Goal: Task Accomplishment & Management: Complete application form

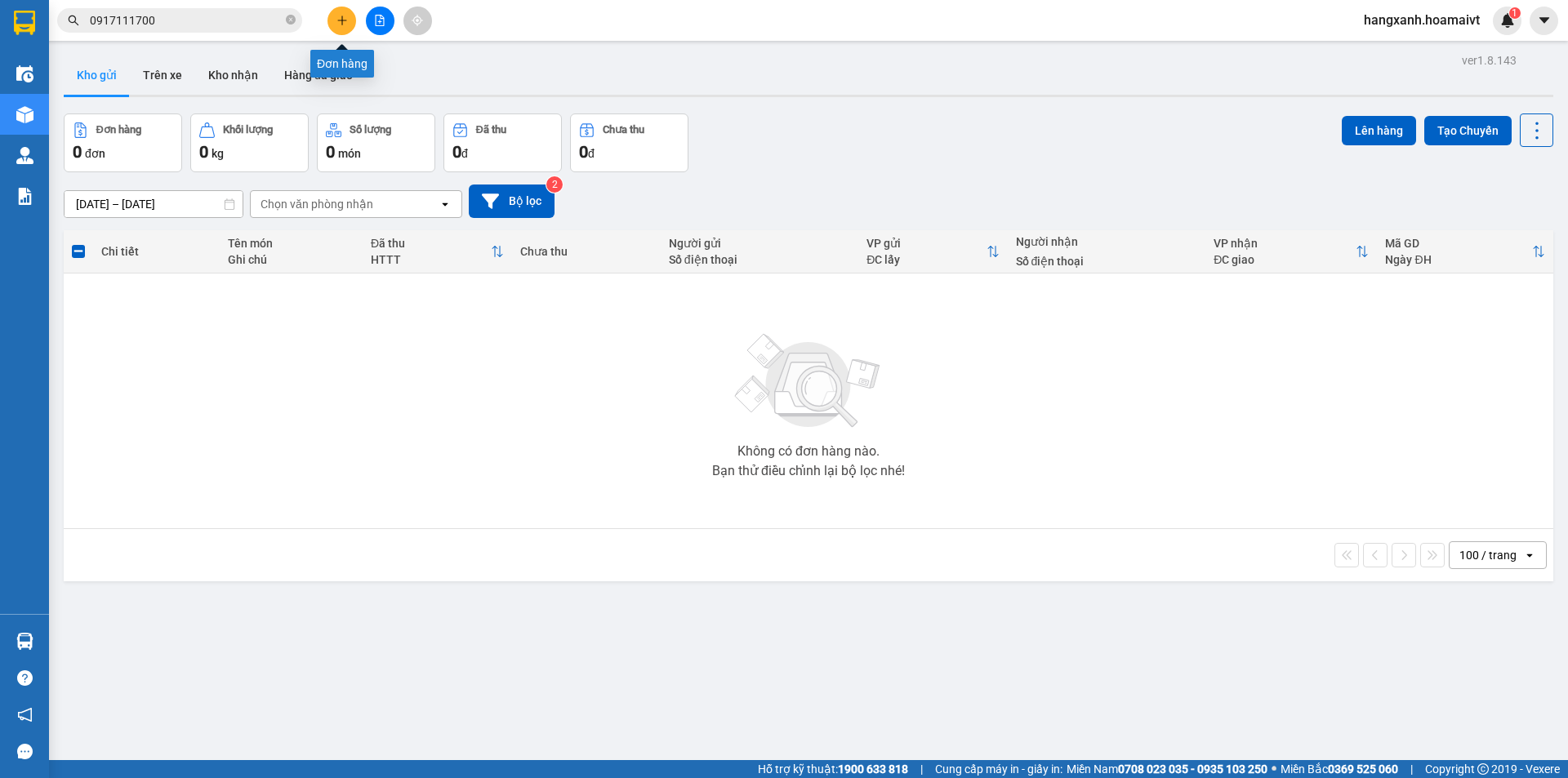
click at [338, 17] on icon "plus" at bounding box center [342, 20] width 12 height 12
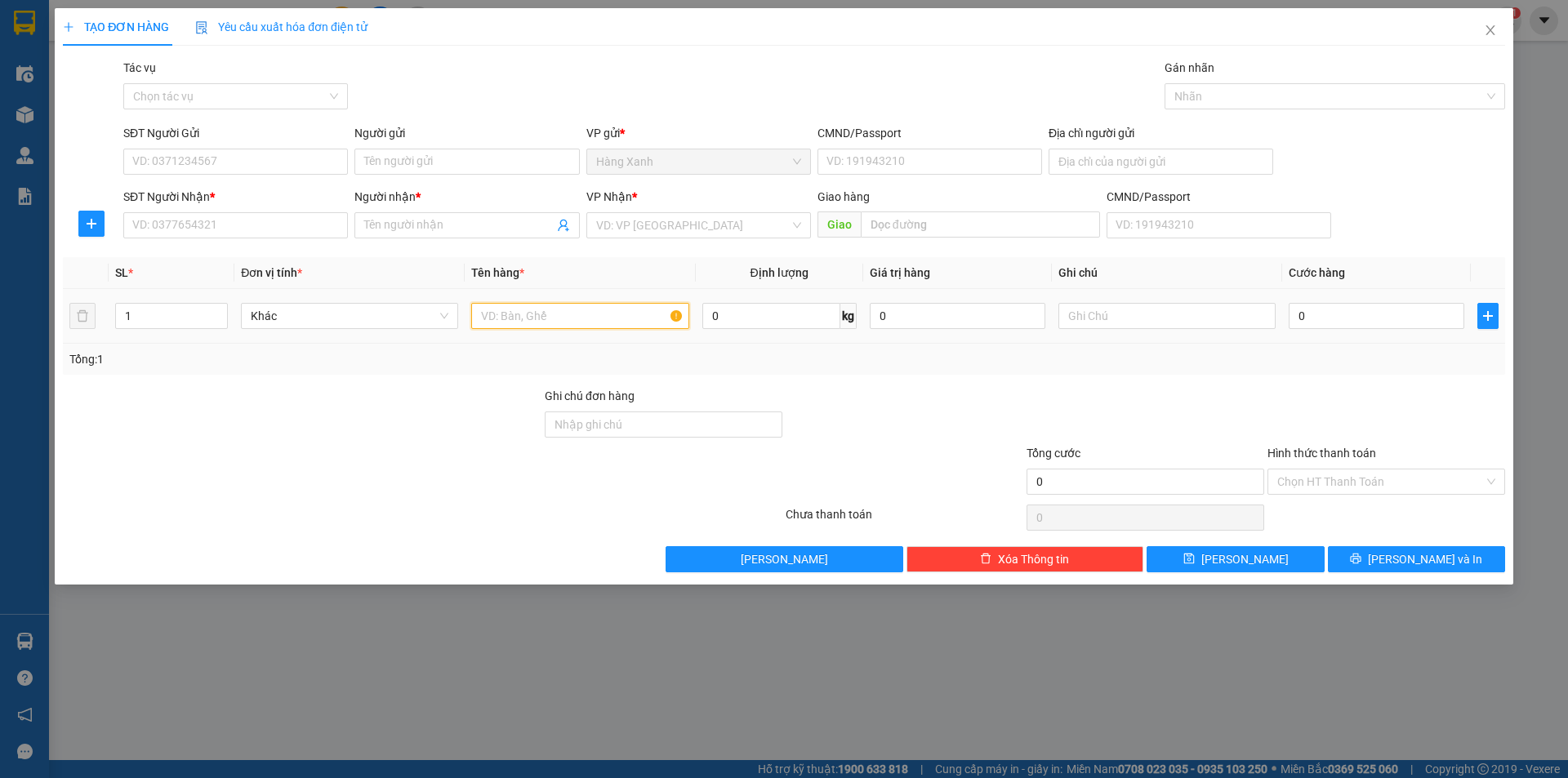
click at [547, 315] on input "text" at bounding box center [580, 316] width 217 height 26
type input "kiện hộp ( phụ tùng oto"
click at [1488, 31] on icon "close" at bounding box center [1490, 30] width 13 height 13
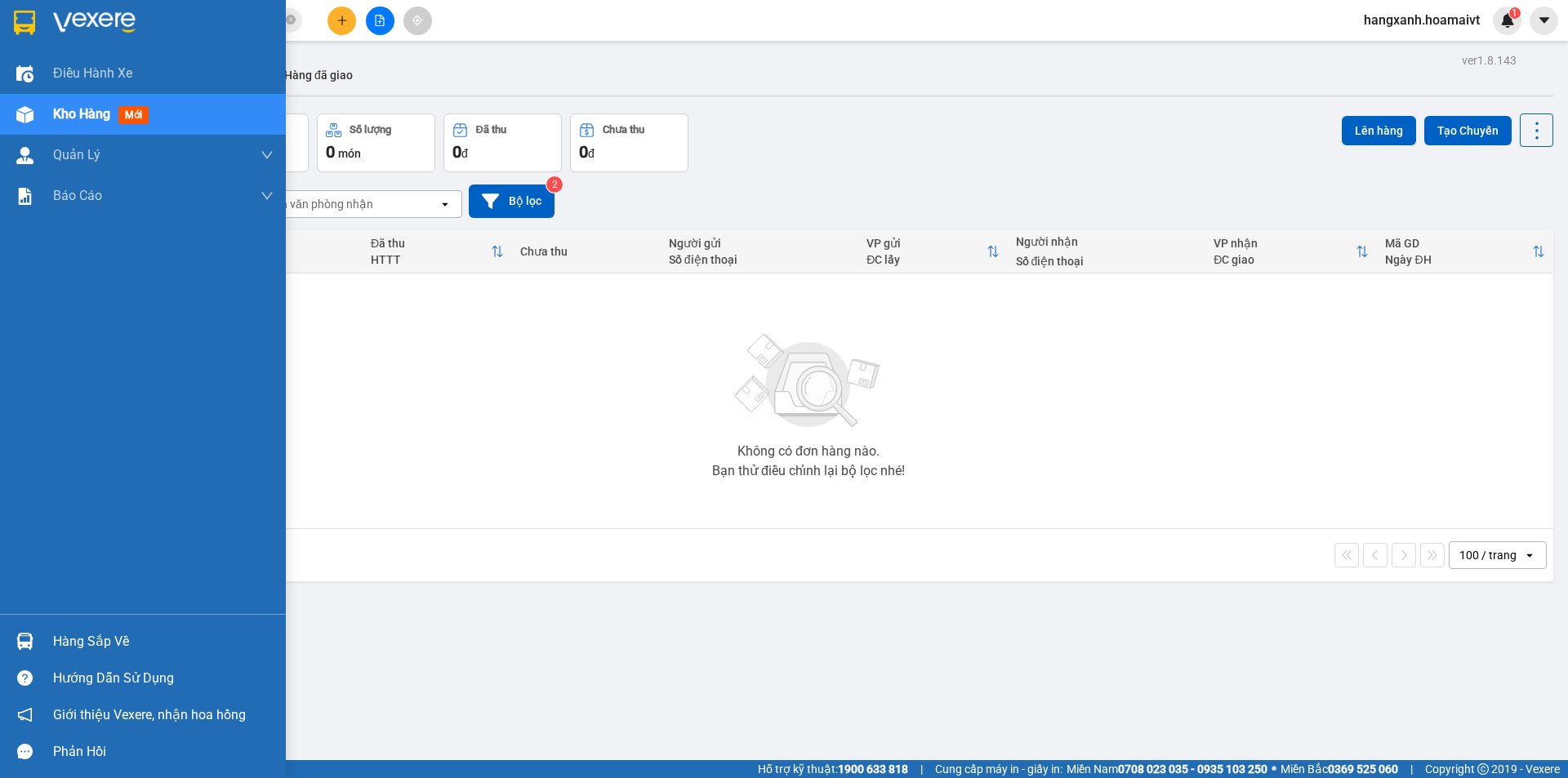
click at [24, 14] on img at bounding box center [24, 23] width 22 height 24
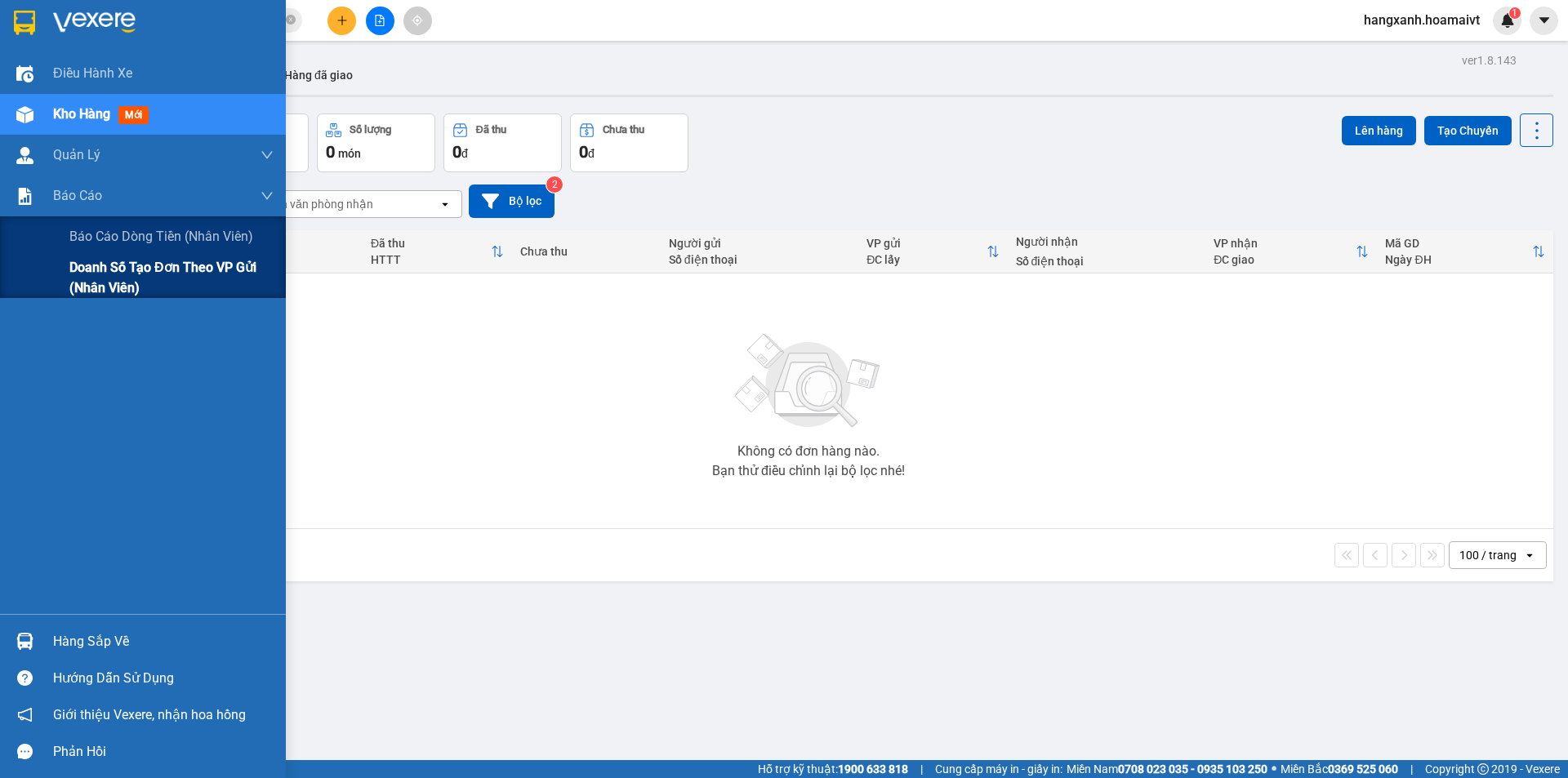
click at [114, 287] on span "Doanh số tạo đơn theo VP gửi (nhân viên)" at bounding box center [171, 277] width 204 height 41
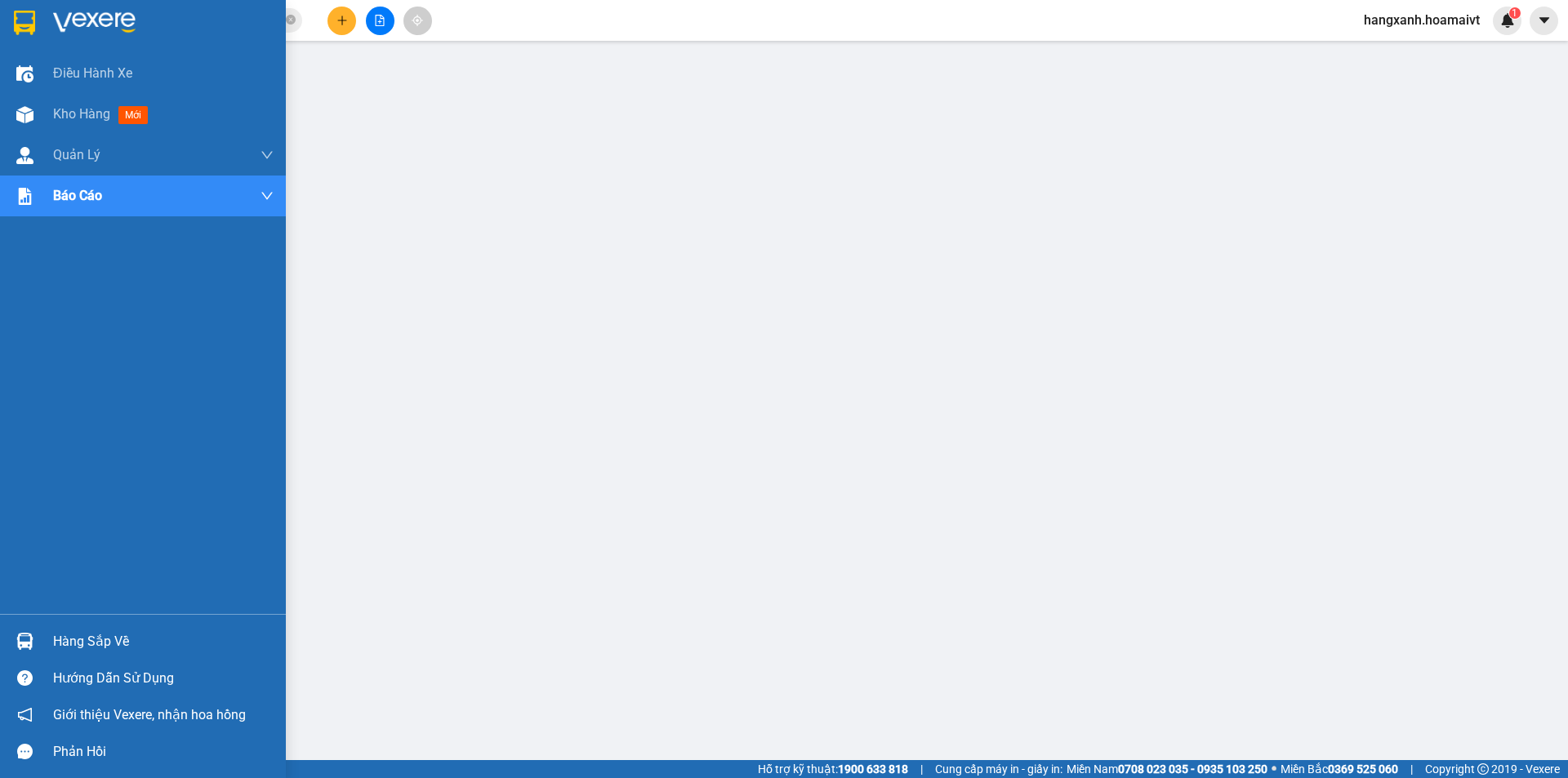
click at [33, 30] on img at bounding box center [24, 23] width 22 height 24
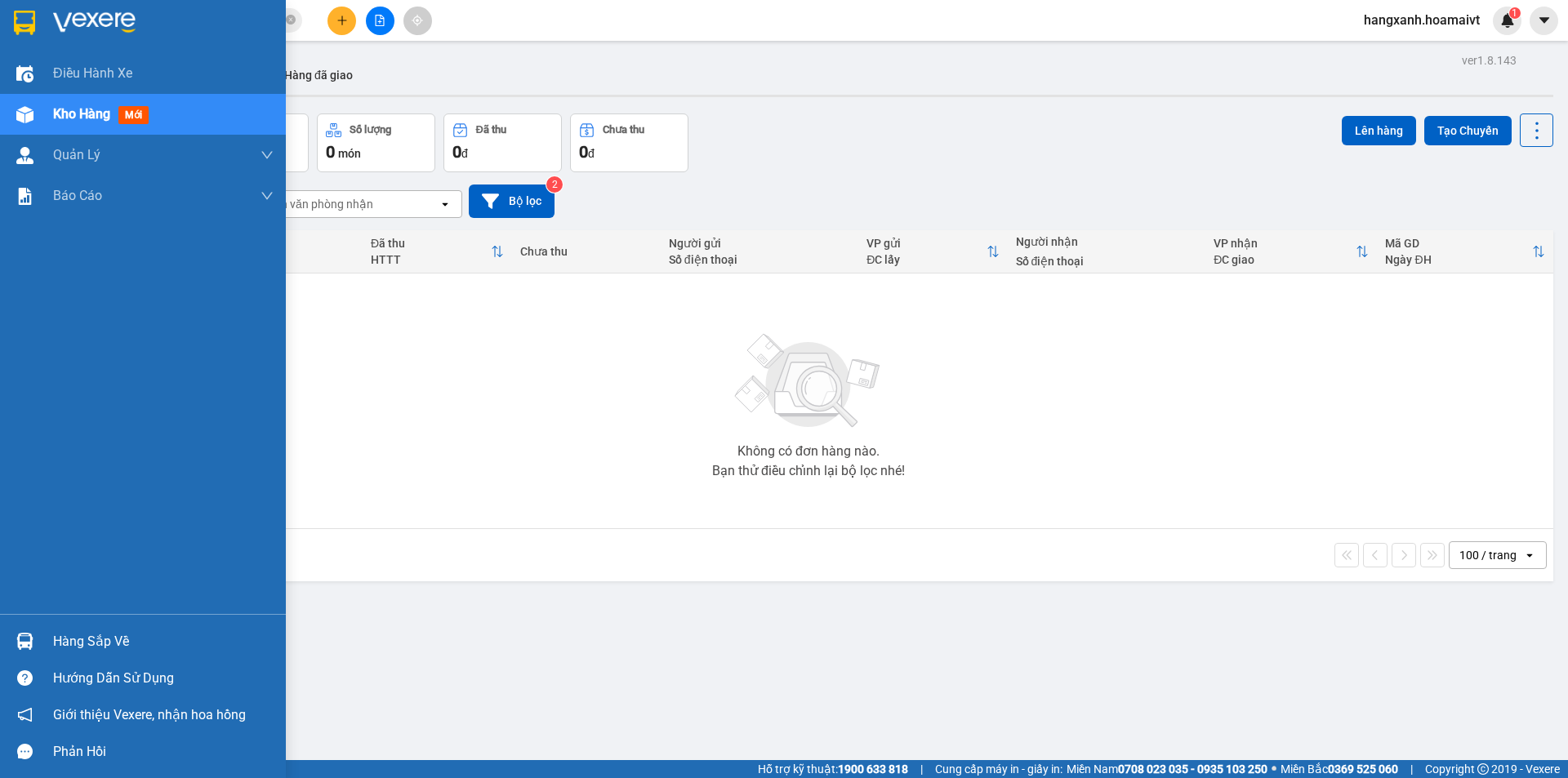
click at [31, 19] on img at bounding box center [24, 23] width 22 height 24
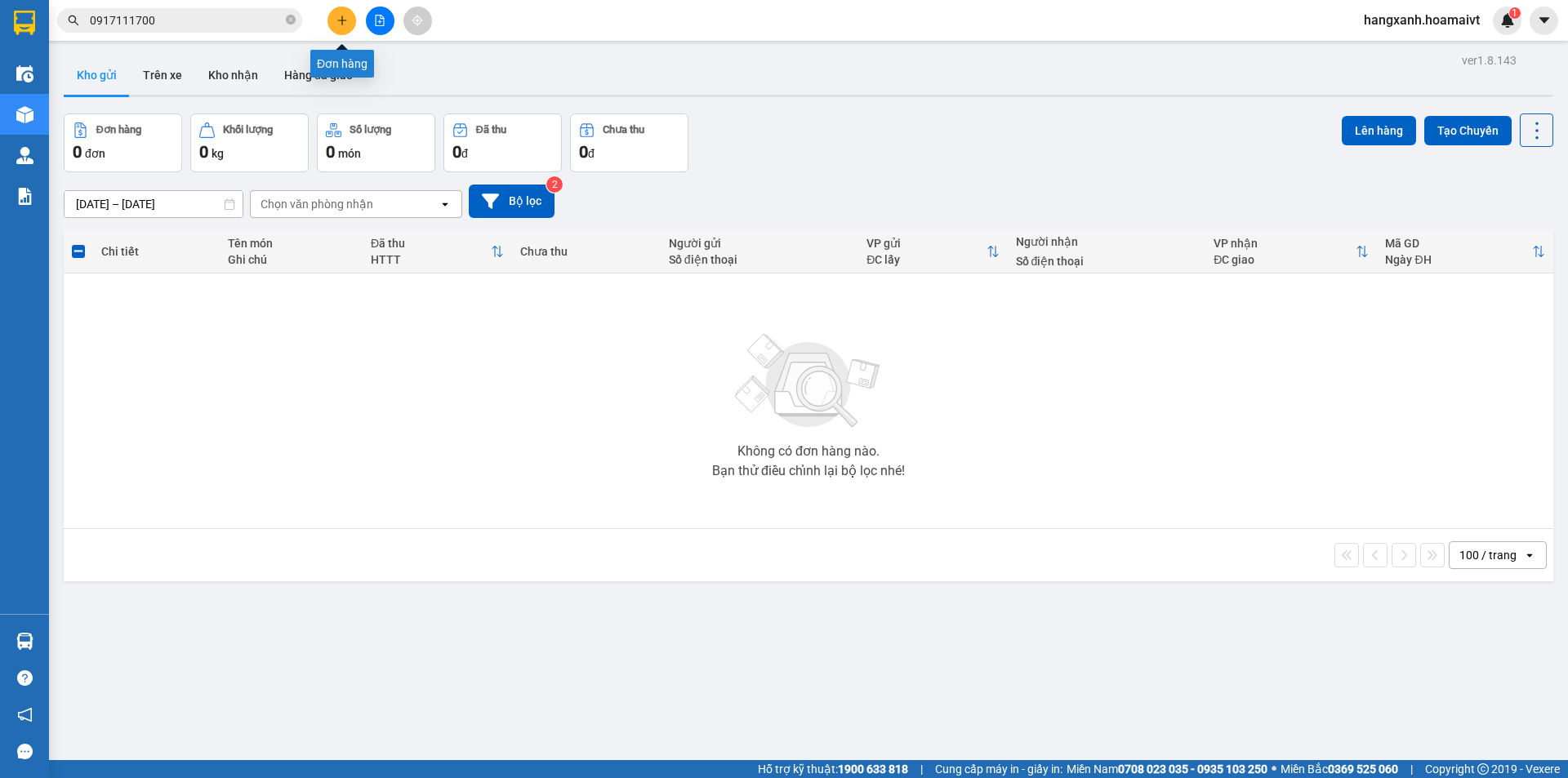
click at [343, 22] on icon "plus" at bounding box center [342, 20] width 1 height 9
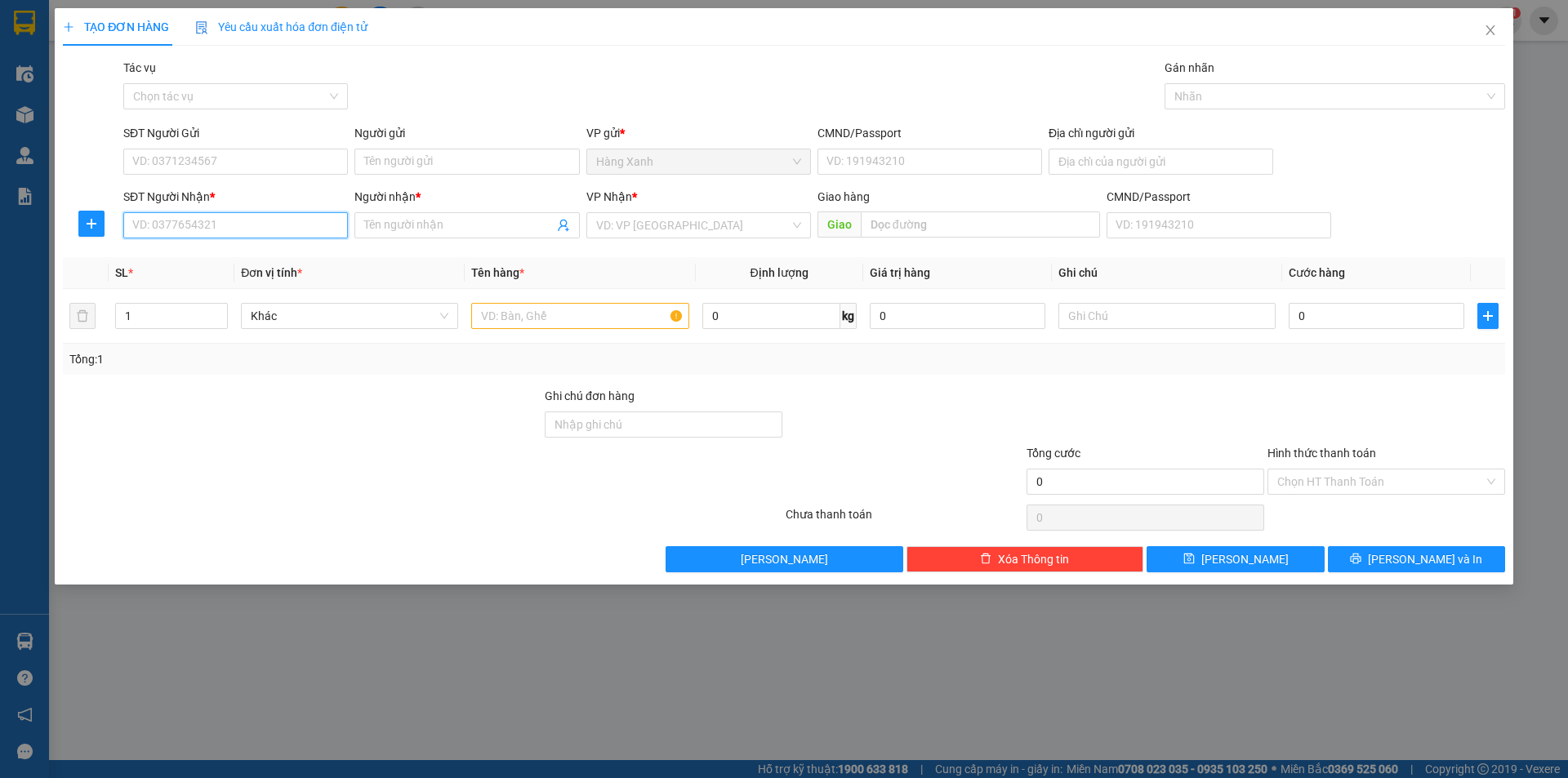
click at [203, 229] on input "SĐT Người Nhận *" at bounding box center [235, 225] width 225 height 26
type input "0366373039"
click at [396, 228] on input "Người nhận *" at bounding box center [458, 225] width 188 height 18
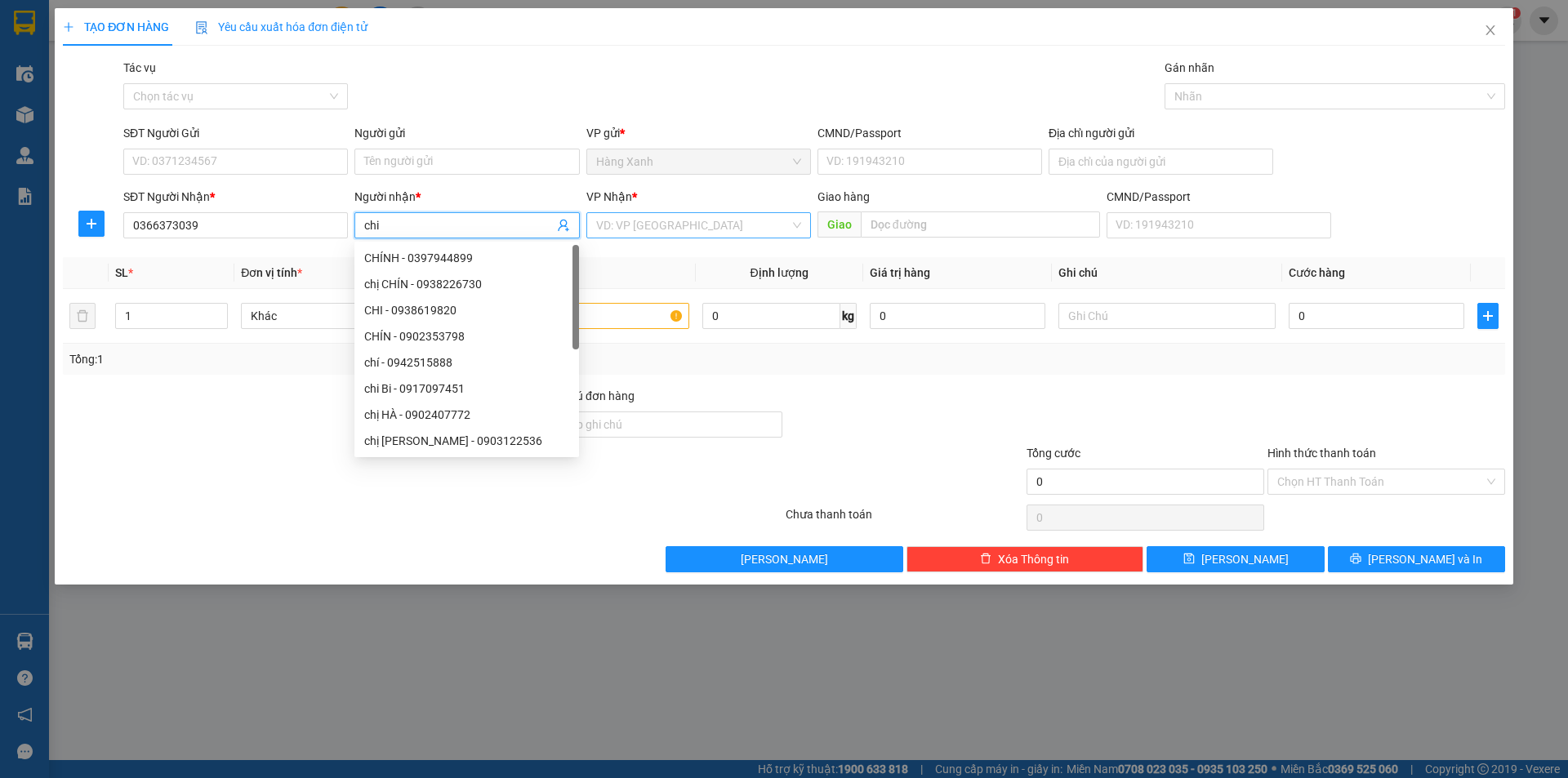
type input "chi"
click at [659, 223] on input "search" at bounding box center [692, 224] width 194 height 24
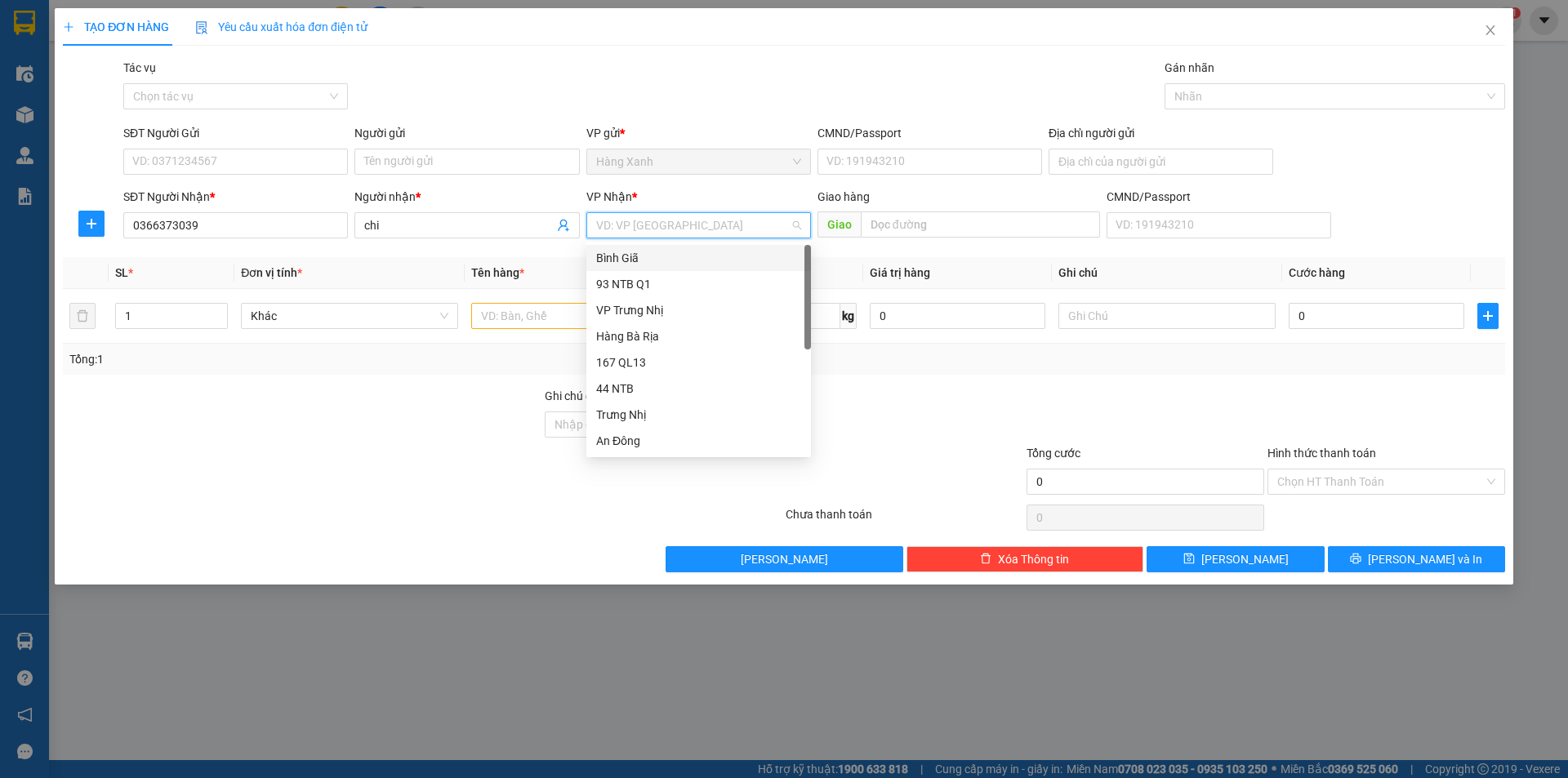
drag, startPoint x: 635, startPoint y: 261, endPoint x: 271, endPoint y: 182, distance: 372.5
click at [634, 261] on div "Bình Giã" at bounding box center [698, 258] width 205 height 18
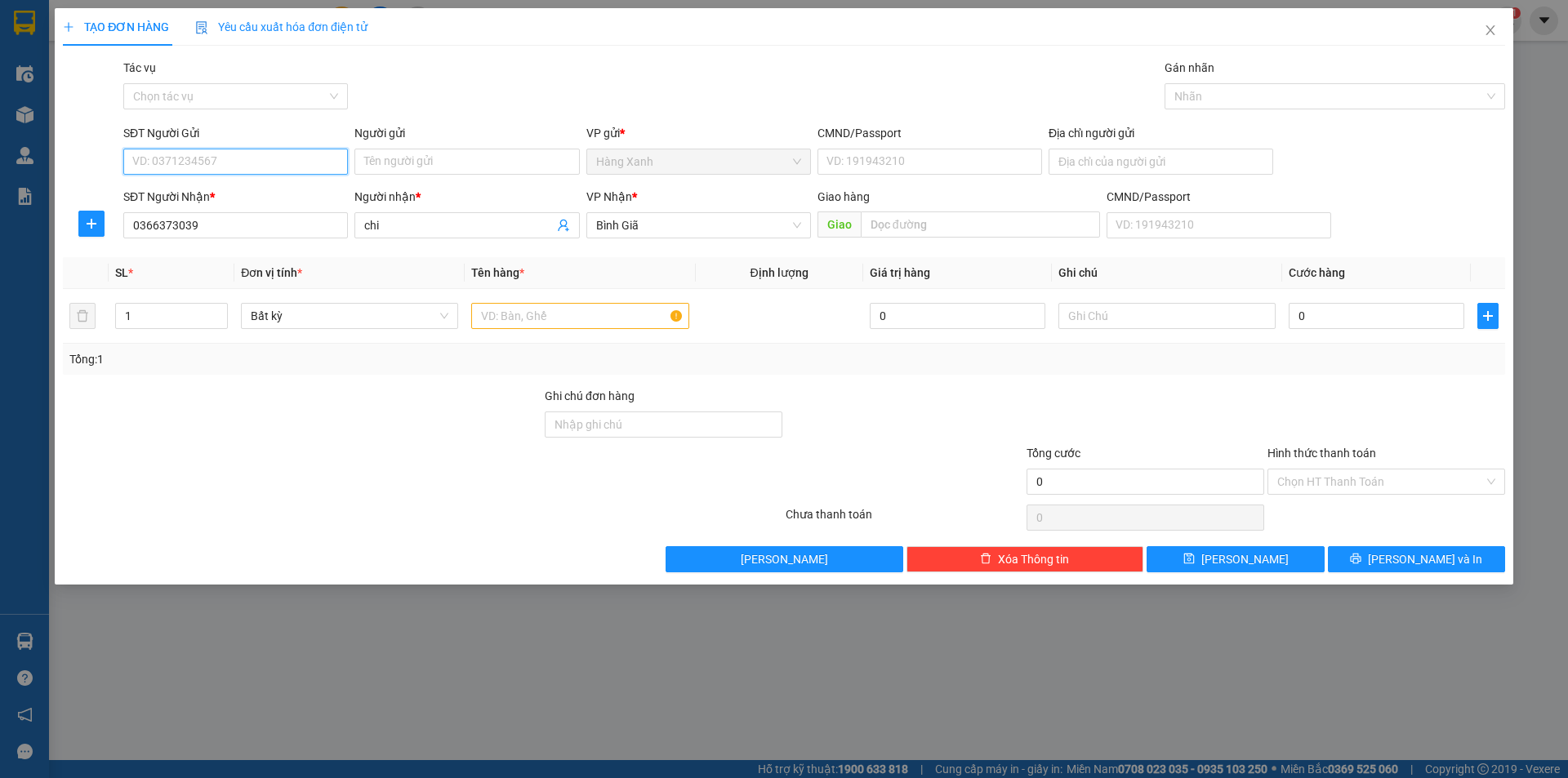
click at [244, 166] on input "SĐT Người Gửi" at bounding box center [235, 161] width 225 height 26
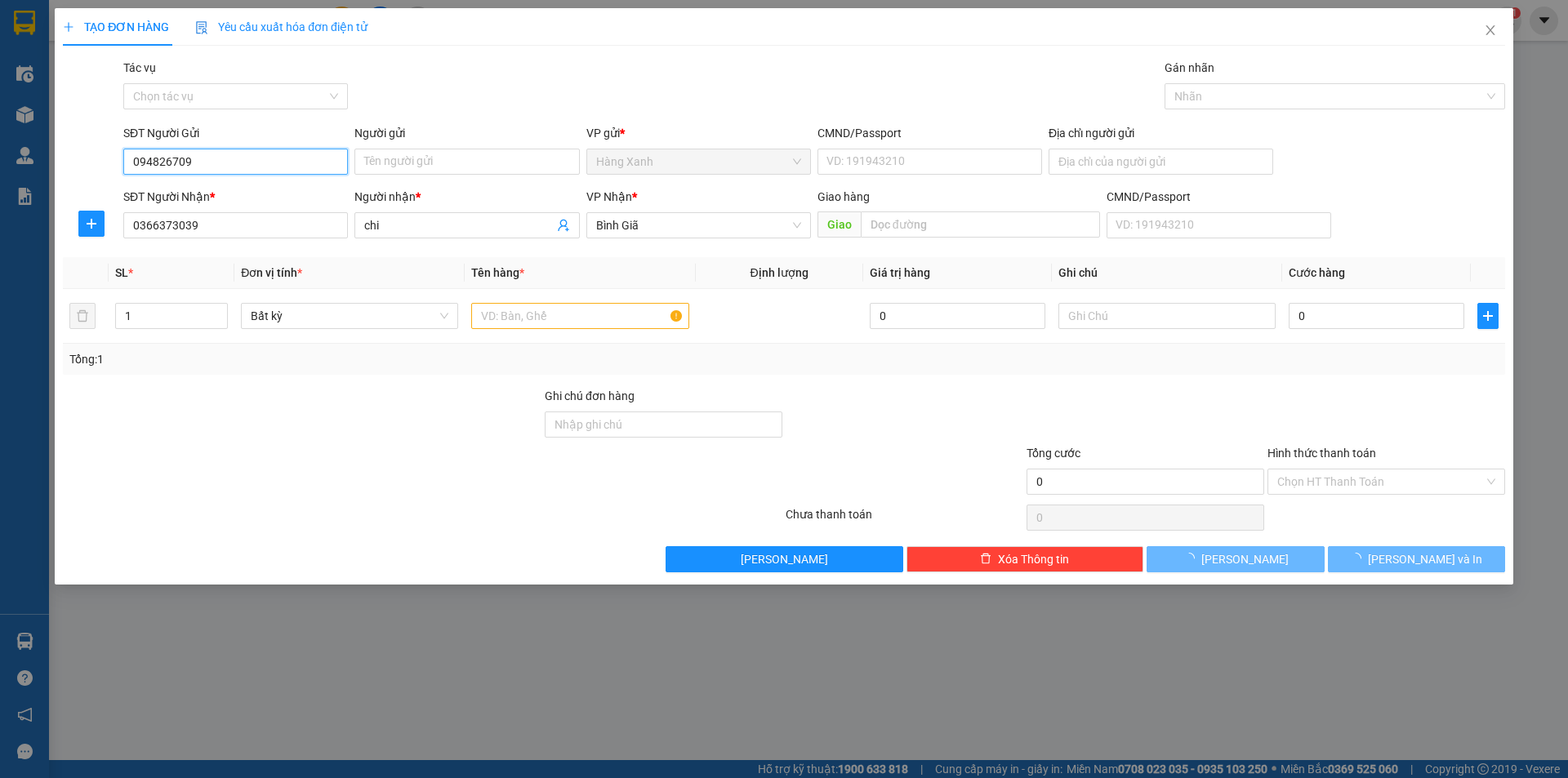
type input "0948267099"
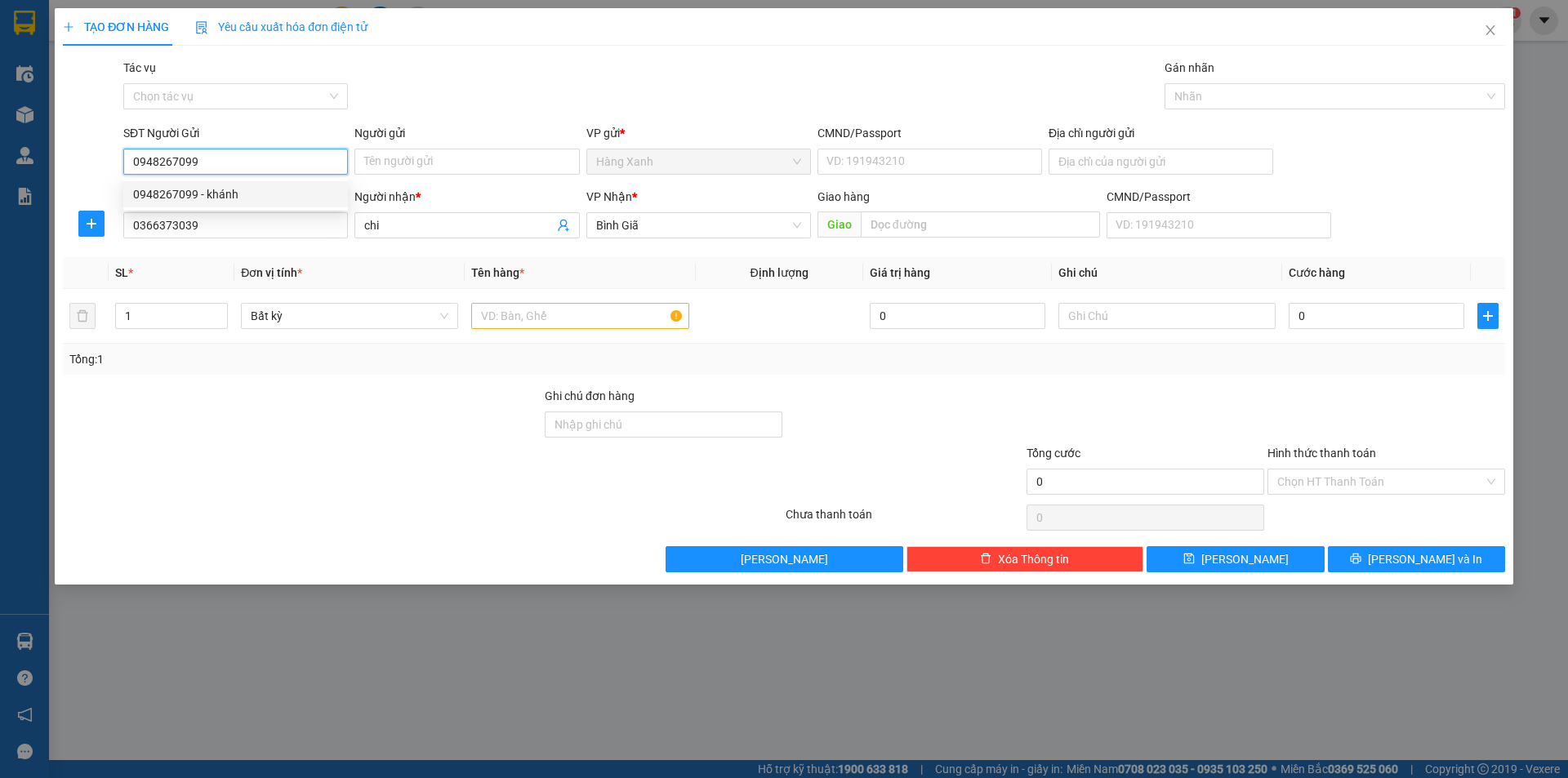
click at [244, 195] on div "0948267099 - khánh" at bounding box center [235, 195] width 205 height 18
type input "khánh"
type input "0948267099"
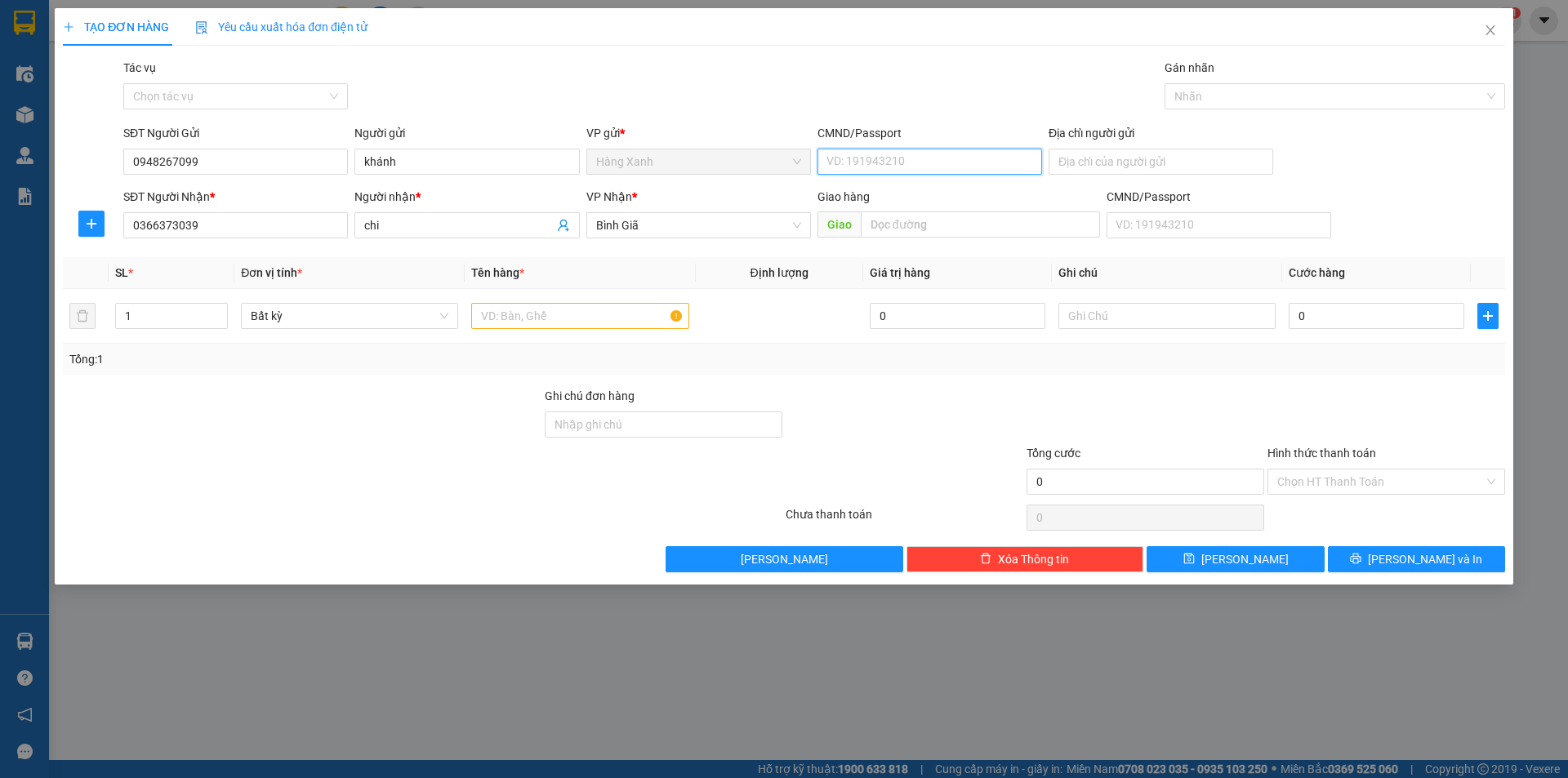
click at [894, 154] on input "CMND/Passport" at bounding box center [930, 161] width 225 height 26
click at [566, 316] on input "text" at bounding box center [580, 316] width 217 height 26
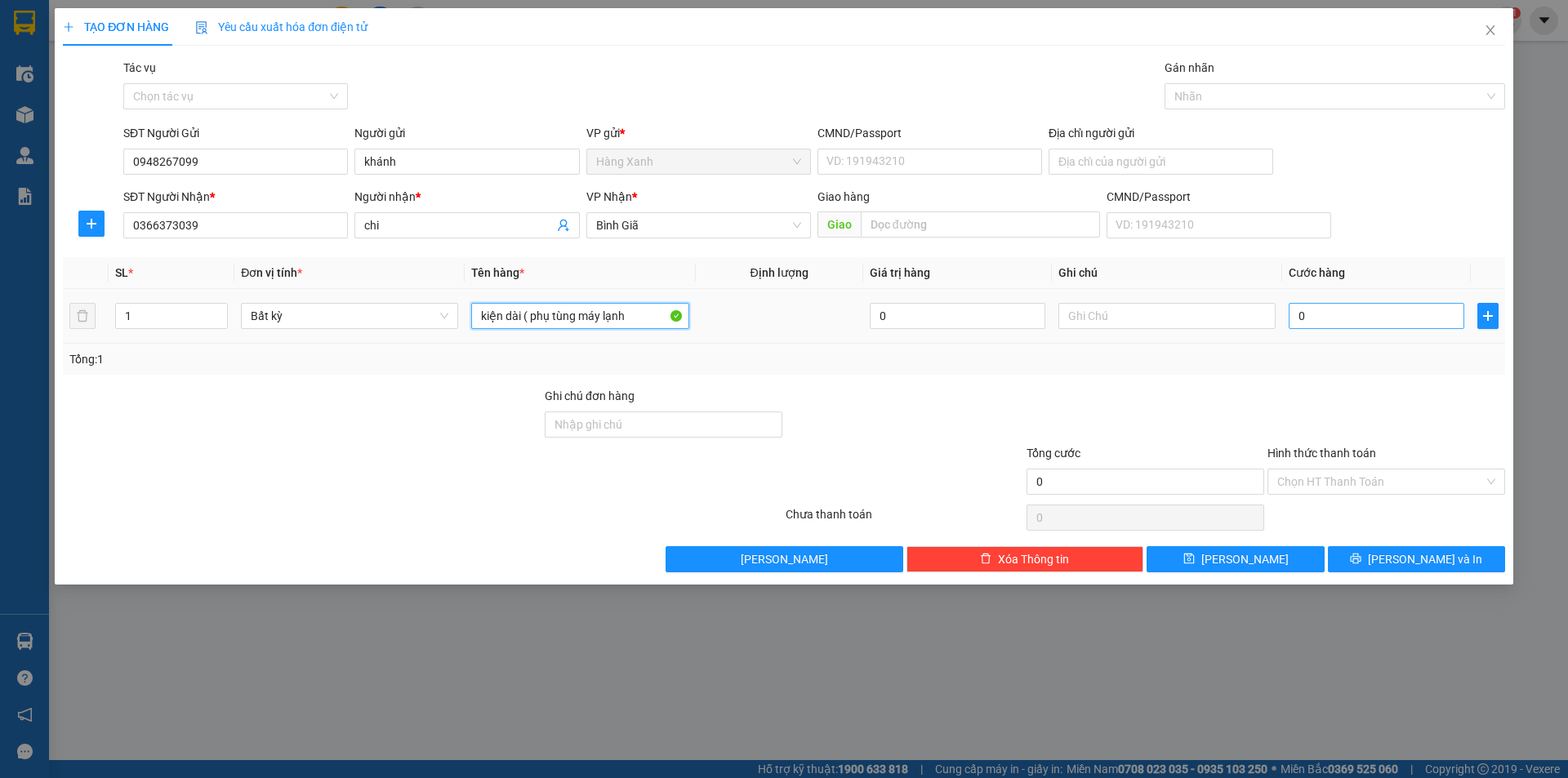
type input "kiện dài ( phụ tùng máy lạnh"
type input "5"
type input "50"
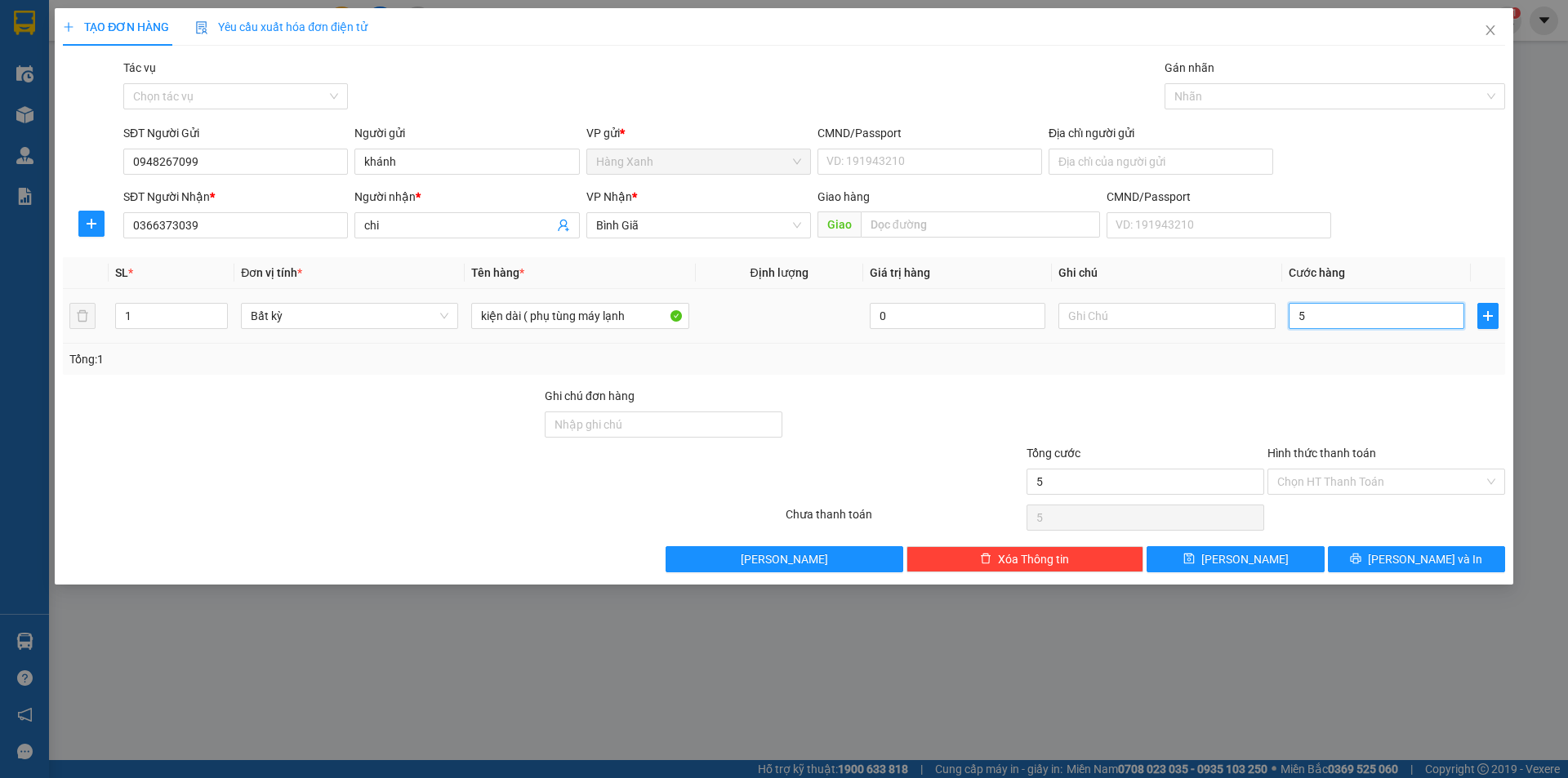
type input "50"
click at [864, 157] on input "CMND/Passport" at bounding box center [930, 161] width 225 height 26
type input "50.000"
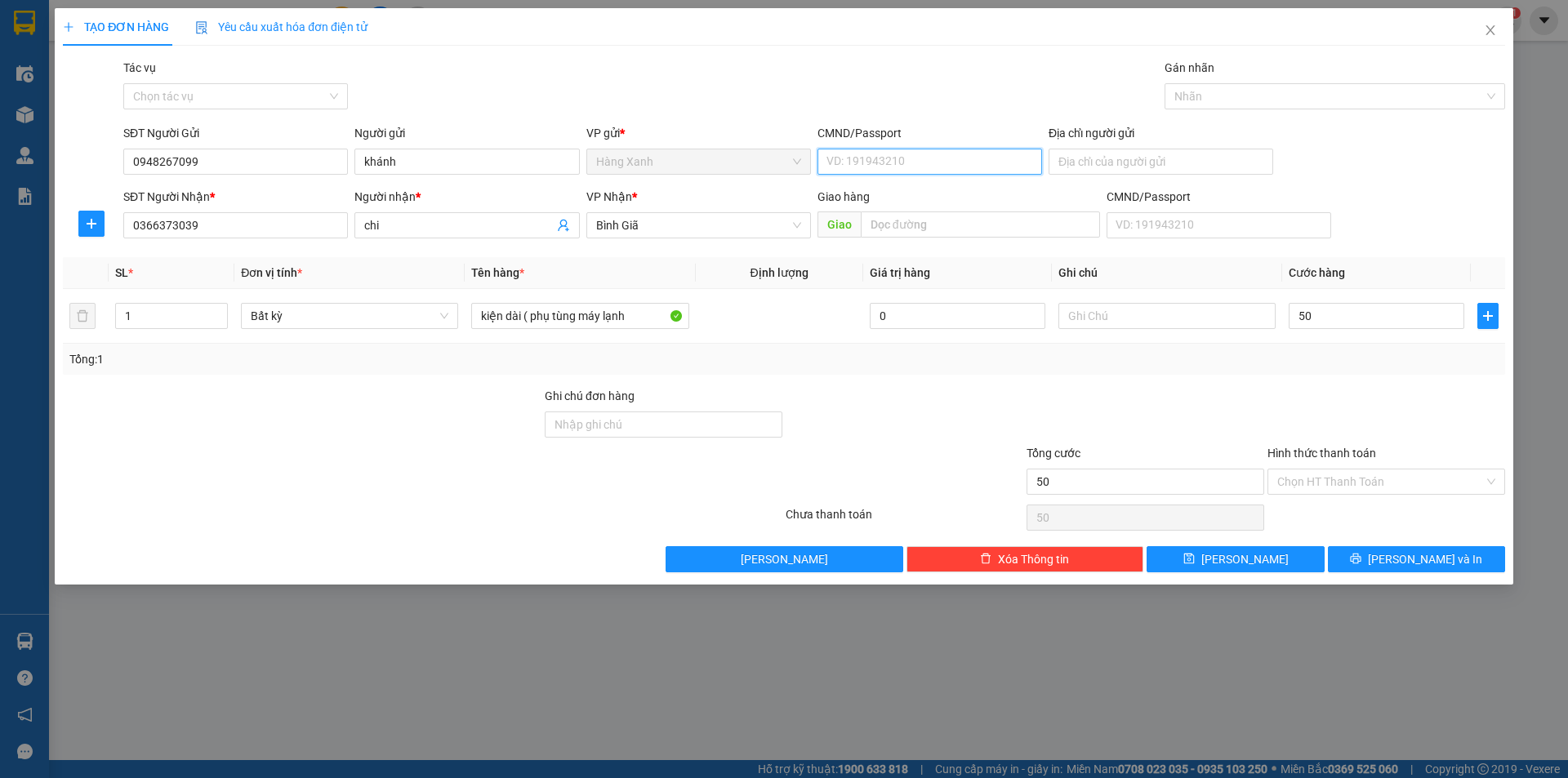
type input "50.000"
click at [898, 157] on input "CMND/Passport" at bounding box center [930, 161] width 225 height 26
type input "075088014233"
click at [1407, 562] on span "[PERSON_NAME] và In" at bounding box center [1425, 560] width 115 height 18
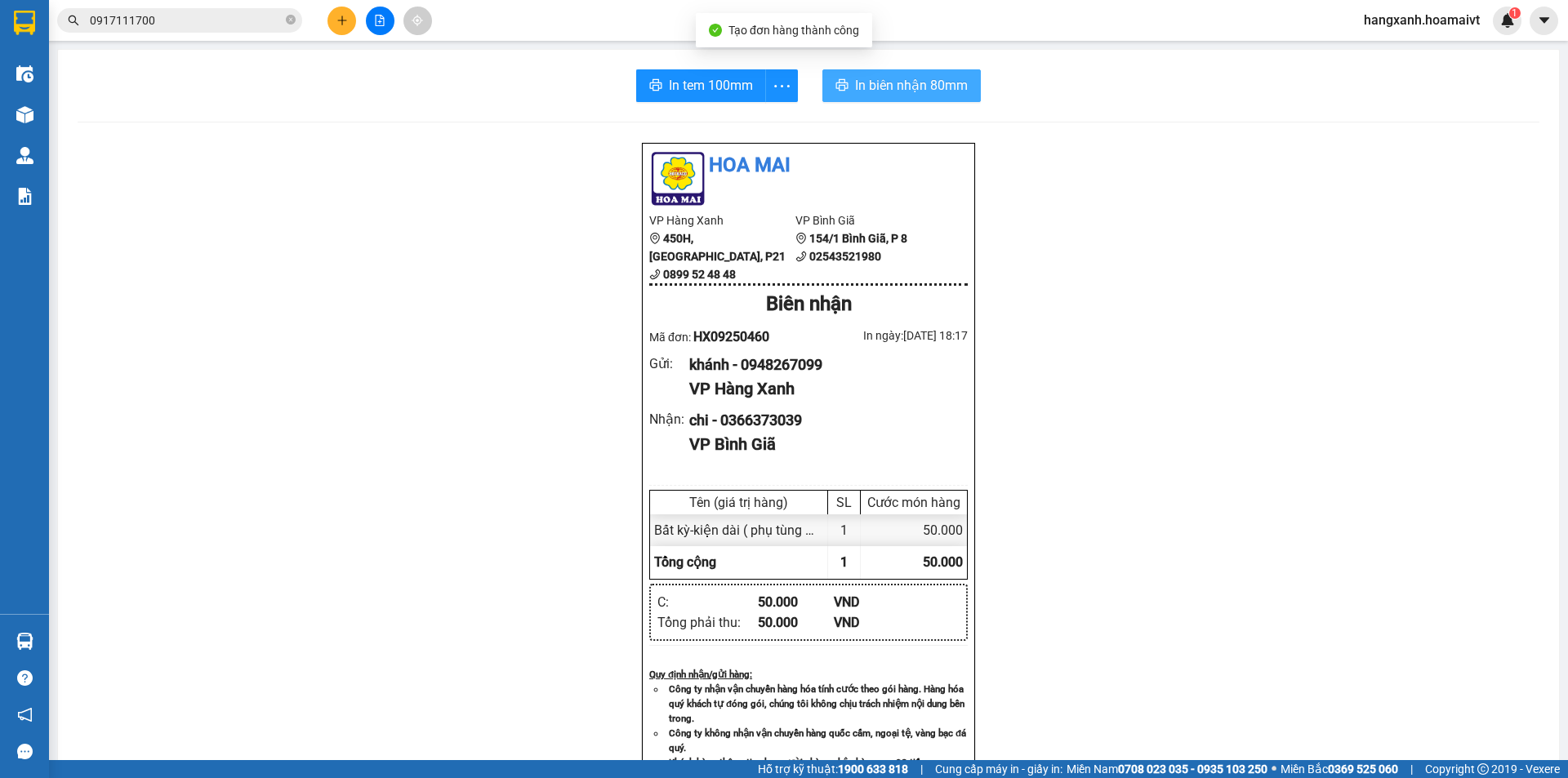
click at [887, 84] on span "In biên nhận 80mm" at bounding box center [911, 85] width 113 height 21
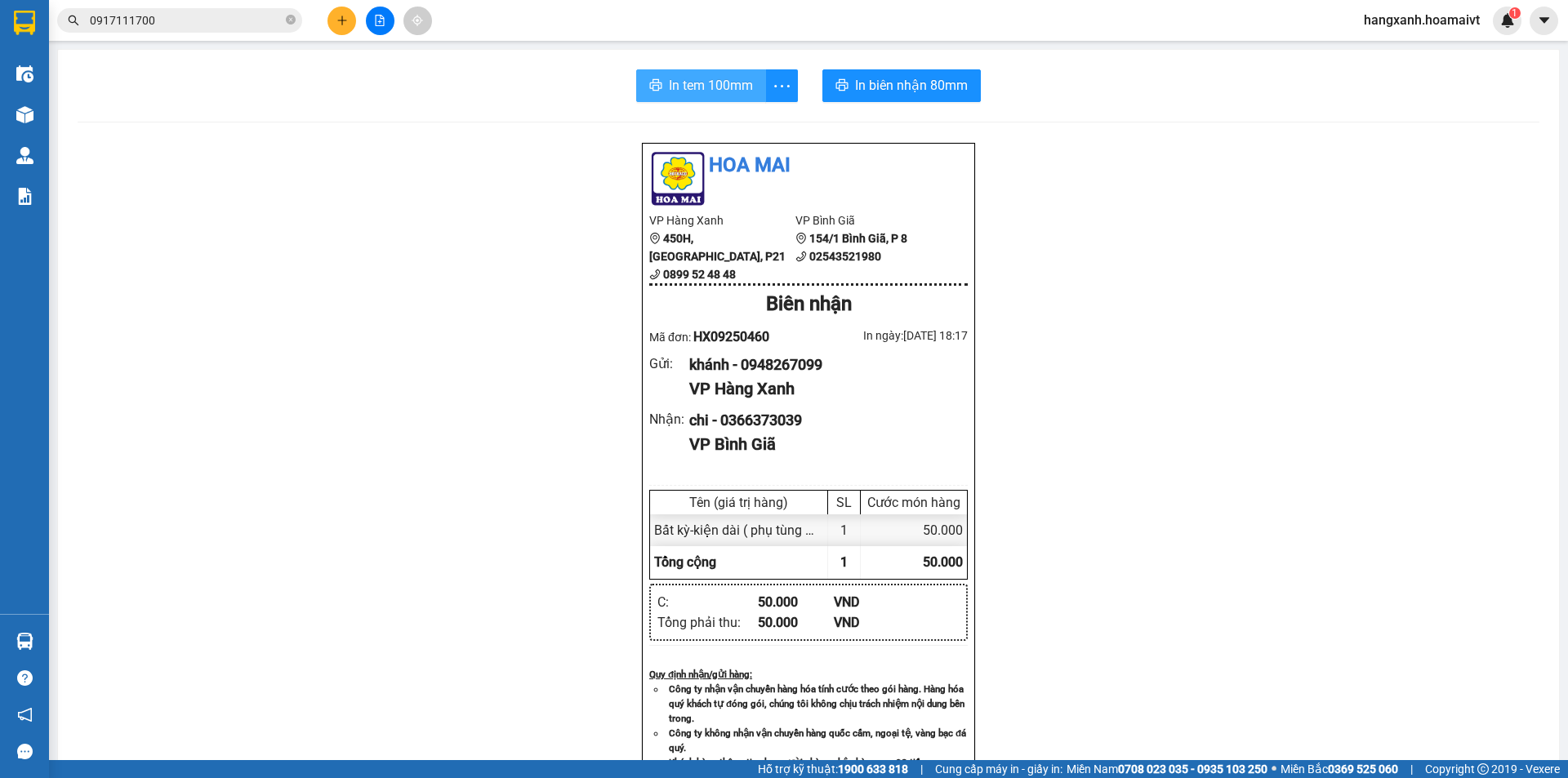
click at [715, 68] on div "In tem 100mm In biên nhận 80mm Hoa Mai VP Hàng Xanh 450H, [GEOGRAPHIC_DATA], P2…" at bounding box center [808, 643] width 1501 height 1187
click at [718, 86] on span "In tem 100mm" at bounding box center [711, 85] width 84 height 21
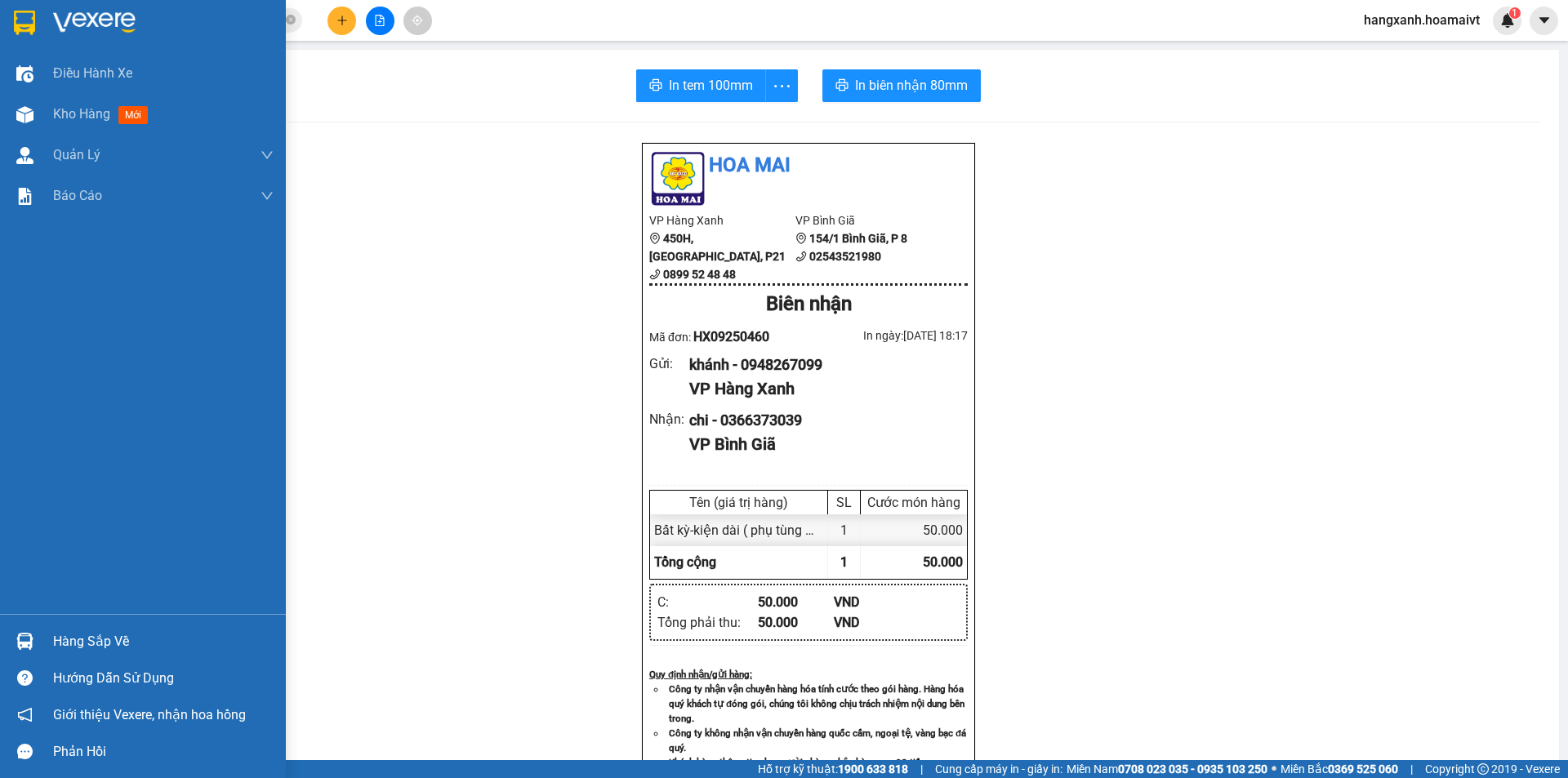
drag, startPoint x: 22, startPoint y: 21, endPoint x: 501, endPoint y: 30, distance: 479.1
click at [22, 19] on img at bounding box center [24, 23] width 22 height 24
